Goal: Find specific page/section: Find specific page/section

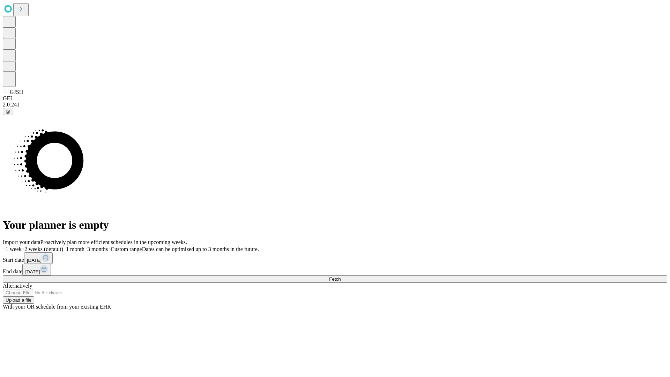
click at [341, 277] on span "Fetch" at bounding box center [335, 279] width 12 height 5
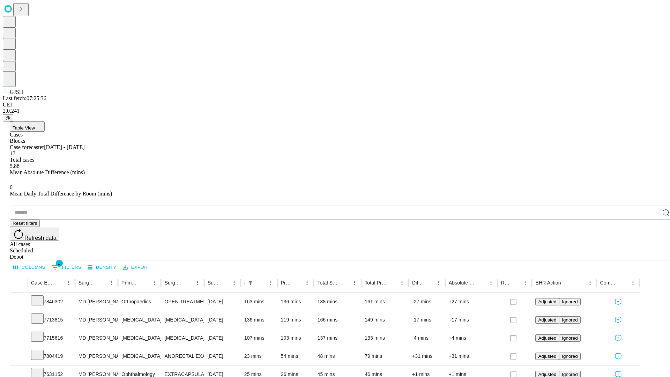
click at [652, 254] on div "Depot" at bounding box center [342, 257] width 665 height 6
